Goal: Information Seeking & Learning: Find specific fact

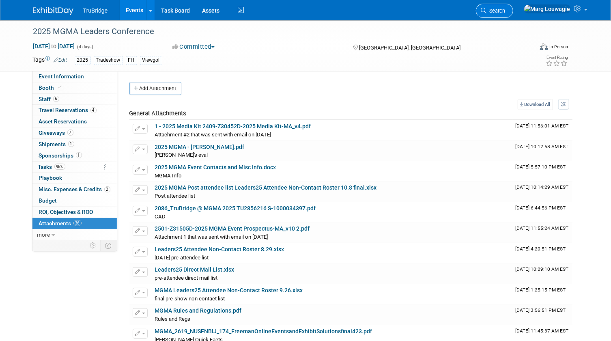
click at [505, 11] on span "Search" at bounding box center [496, 11] width 19 height 6
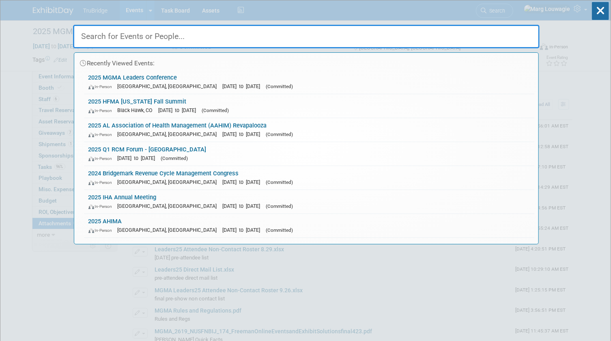
click at [527, 32] on input "text" at bounding box center [306, 37] width 466 height 24
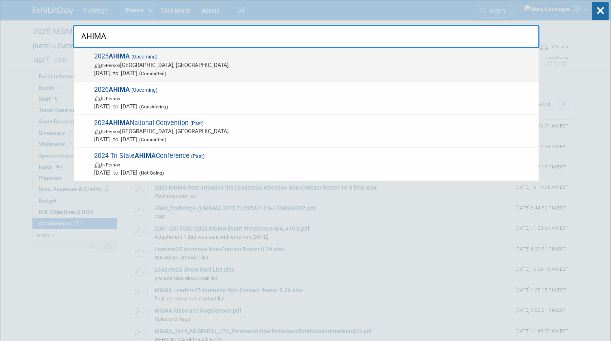
type input "AHIMA"
click at [119, 69] on span "In-Person Minneapolis, MN" at bounding box center [314, 65] width 440 height 8
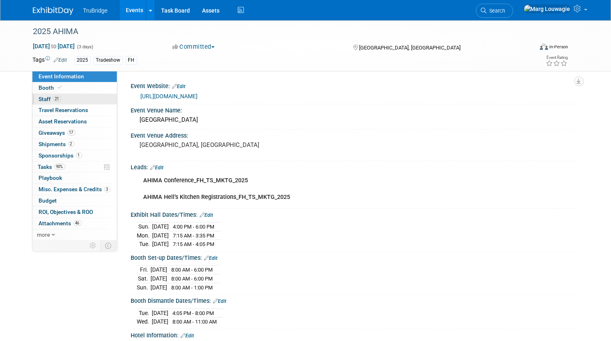
drag, startPoint x: 62, startPoint y: 86, endPoint x: 75, endPoint y: 93, distance: 14.3
click at [62, 86] on link "Booth" at bounding box center [74, 87] width 84 height 11
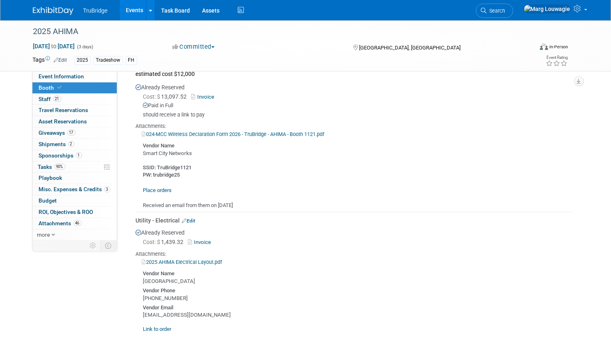
scroll to position [224, 0]
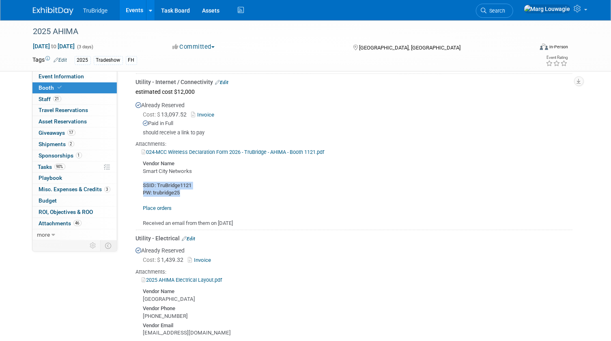
drag, startPoint x: 142, startPoint y: 182, endPoint x: 198, endPoint y: 191, distance: 56.3
click at [198, 191] on div "SSID: TruBridge1121 PW: trubridge25 Place orders Received an email from them on…" at bounding box center [354, 201] width 436 height 52
drag, startPoint x: 198, startPoint y: 191, endPoint x: 175, endPoint y: 182, distance: 24.8
copy div "SSID: TruBridge1121 PW: trubridge25"
click at [75, 73] on span "Event Information" at bounding box center [61, 76] width 45 height 6
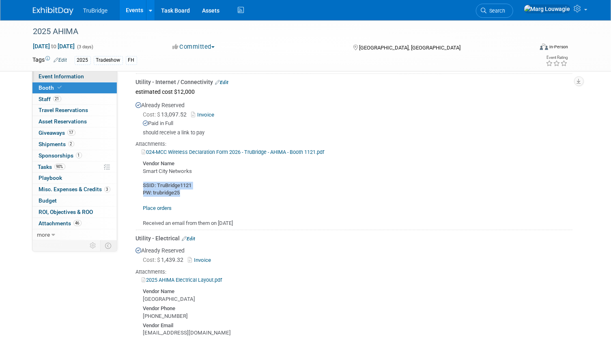
scroll to position [0, 0]
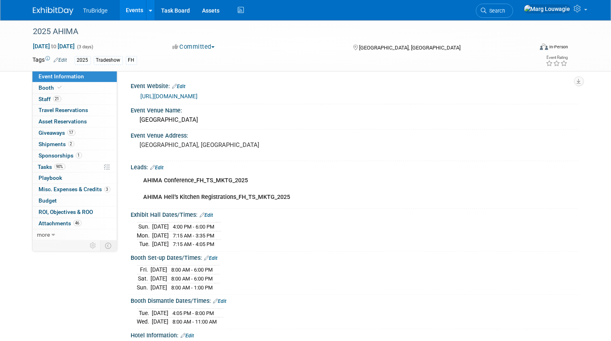
click at [176, 96] on link "[URL][DOMAIN_NAME]" at bounding box center [169, 96] width 57 height 6
drag, startPoint x: 48, startPoint y: 219, endPoint x: 75, endPoint y: 201, distance: 32.9
click at [48, 220] on span "Attachments 46" at bounding box center [60, 223] width 43 height 6
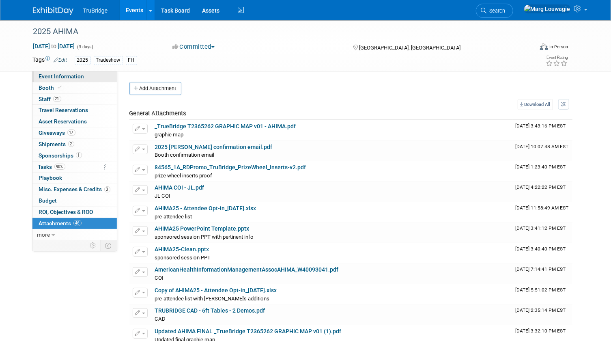
click at [91, 75] on link "Event Information" at bounding box center [74, 76] width 84 height 11
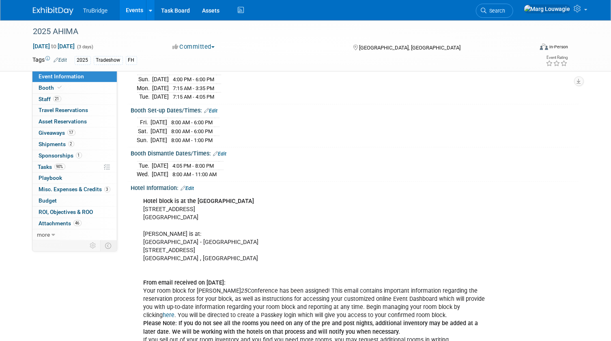
scroll to position [221, 0]
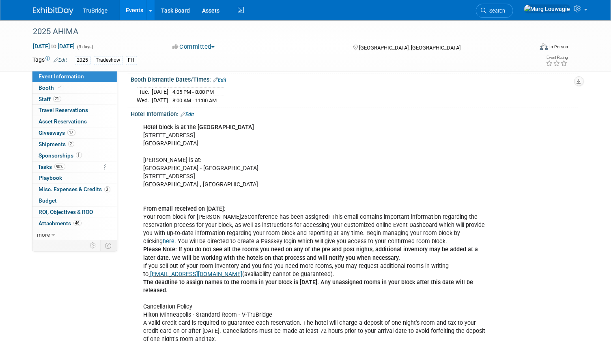
drag, startPoint x: 196, startPoint y: 123, endPoint x: 257, endPoint y: 141, distance: 63.4
copy div "[GEOGRAPHIC_DATA] [STREET_ADDRESS]"
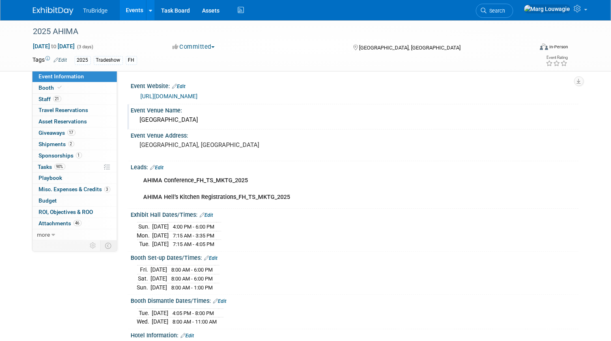
drag, startPoint x: 138, startPoint y: 118, endPoint x: 227, endPoint y: 114, distance: 89.7
click at [227, 114] on div "[GEOGRAPHIC_DATA]" at bounding box center [354, 120] width 435 height 13
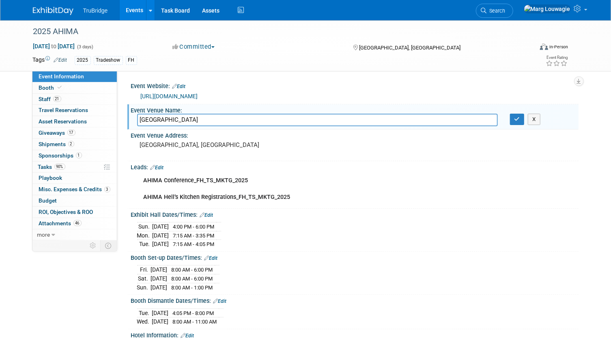
drag, startPoint x: 215, startPoint y: 120, endPoint x: 302, endPoint y: 114, distance: 87.8
click at [293, 114] on input "[GEOGRAPHIC_DATA]" at bounding box center [317, 120] width 360 height 13
drag, startPoint x: 282, startPoint y: 120, endPoint x: 130, endPoint y: 120, distance: 151.6
click at [131, 120] on div "[GEOGRAPHIC_DATA]" at bounding box center [317, 120] width 373 height 13
click at [511, 122] on button "button" at bounding box center [517, 119] width 15 height 11
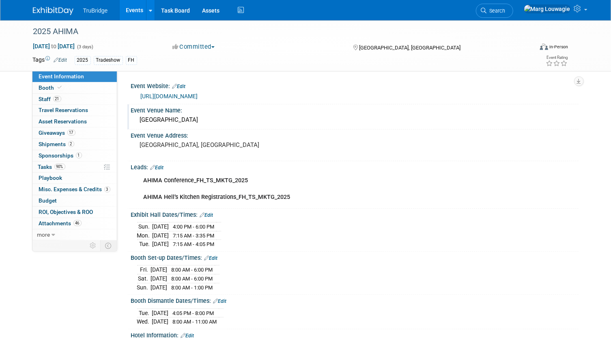
click at [178, 94] on link "[URL][DOMAIN_NAME]" at bounding box center [169, 96] width 57 height 6
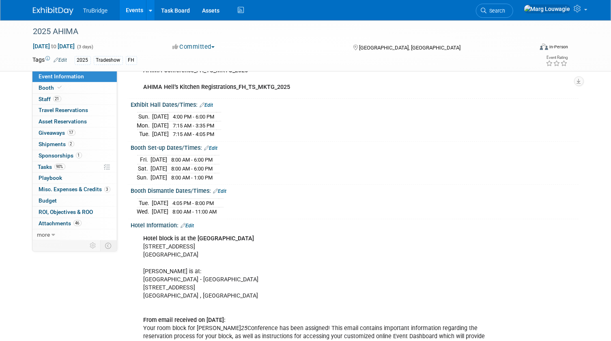
scroll to position [110, 0]
drag, startPoint x: 130, startPoint y: 145, endPoint x: 249, endPoint y: 201, distance: 131.5
drag, startPoint x: 249, startPoint y: 201, endPoint x: 196, endPoint y: 166, distance: 63.8
copy div "Booth Set-up Dates/Times: Edit [DATE] 8:00 AM - 6:00 PM [DATE] 8:00 AM - 6:00 P…"
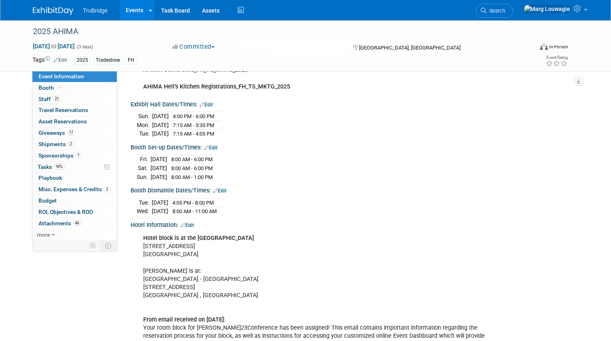
click at [354, 147] on div "Booth Set-up Dates/Times: Edit" at bounding box center [354, 146] width 447 height 11
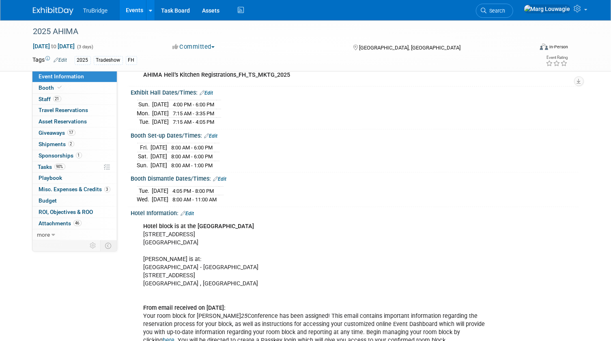
scroll to position [73, 0]
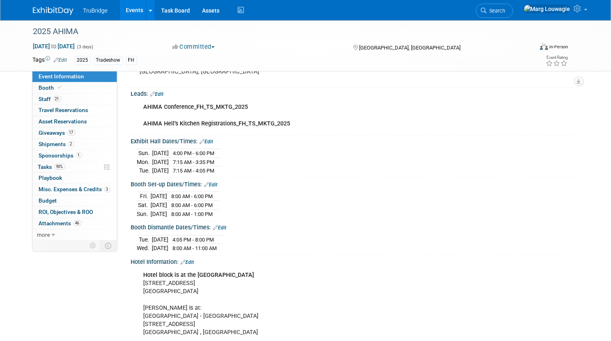
drag, startPoint x: 126, startPoint y: 138, endPoint x: 182, endPoint y: 140, distance: 56.4
click at [182, 140] on div "Event Website: Edit [URL][DOMAIN_NAME] Event Venue Name: [GEOGRAPHIC_DATA]" at bounding box center [347, 82] width 461 height 169
click at [305, 152] on div "[DATE] 4:00 PM - 6:00 PM [DATE] 7:15 AM - 3:35 PM Tue." at bounding box center [354, 160] width 435 height 28
drag, startPoint x: 130, startPoint y: 137, endPoint x: 233, endPoint y: 169, distance: 108.1
click at [233, 169] on div "Exhibit Hall Dates/Times: Edit [DATE] 4:00 PM - 6:00 PM [DATE]" at bounding box center [352, 156] width 451 height 43
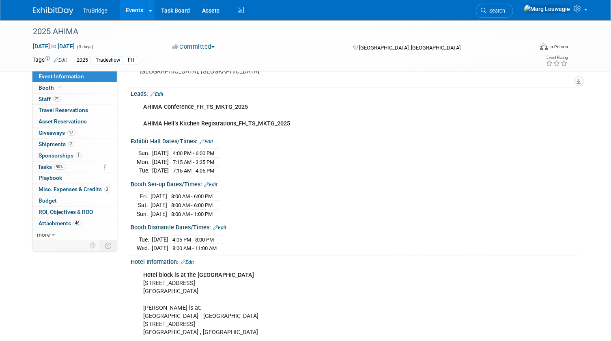
drag, startPoint x: 233, startPoint y: 169, endPoint x: 209, endPoint y: 160, distance: 25.5
copy div "Exhibit Hall Dates/Times: Edit [DATE] 4:00 PM - 6:00 PM [DATE] 7:15 AM - 3:35 P…"
click at [303, 155] on div "[DATE] 4:00 PM - 6:00 PM [DATE] 7:15 AM - 3:35 PM Tue." at bounding box center [354, 160] width 435 height 28
